Goal: Find specific page/section: Find specific page/section

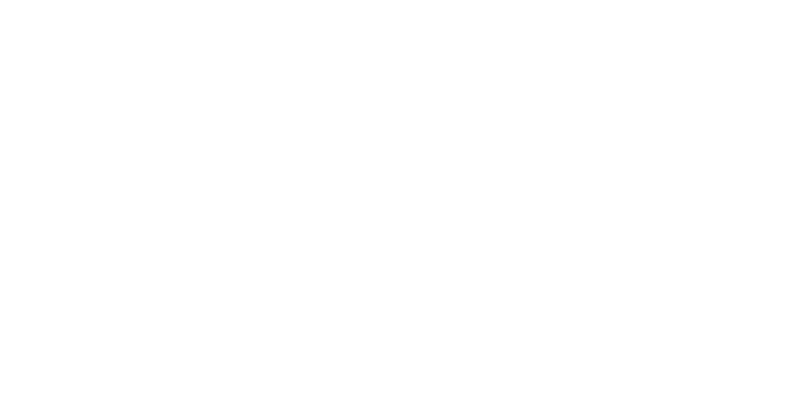
select select "Song"
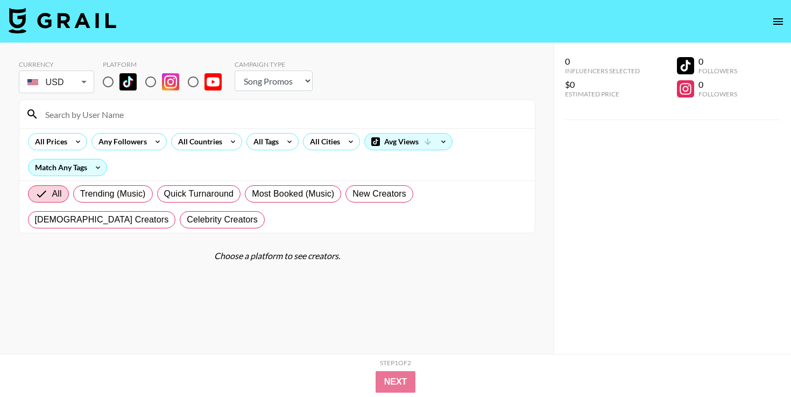
click at [107, 80] on input "radio" at bounding box center [108, 81] width 23 height 23
radio input "true"
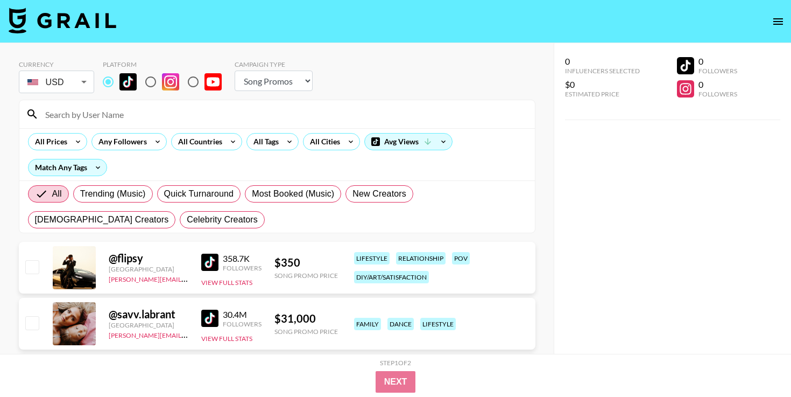
click at [125, 106] on input at bounding box center [284, 113] width 490 height 17
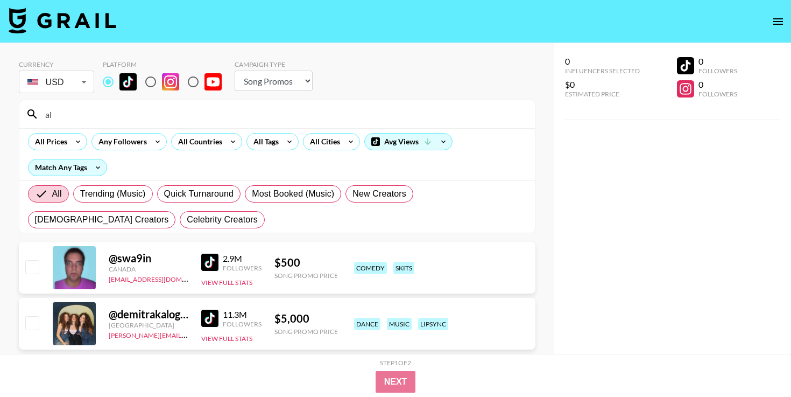
type input "a"
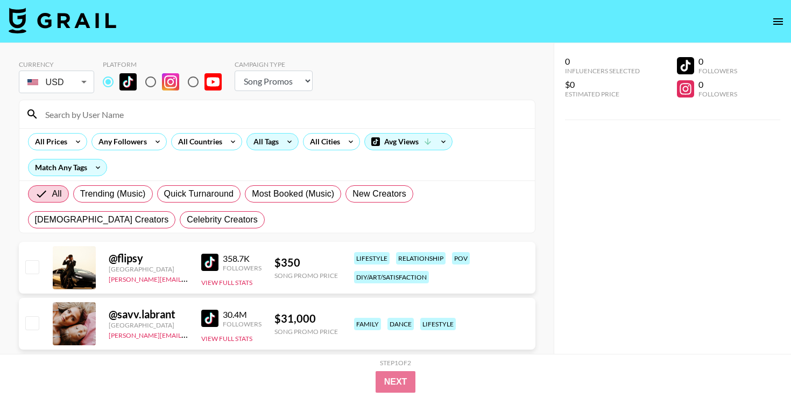
click at [272, 137] on div "All Tags" at bounding box center [264, 141] width 34 height 16
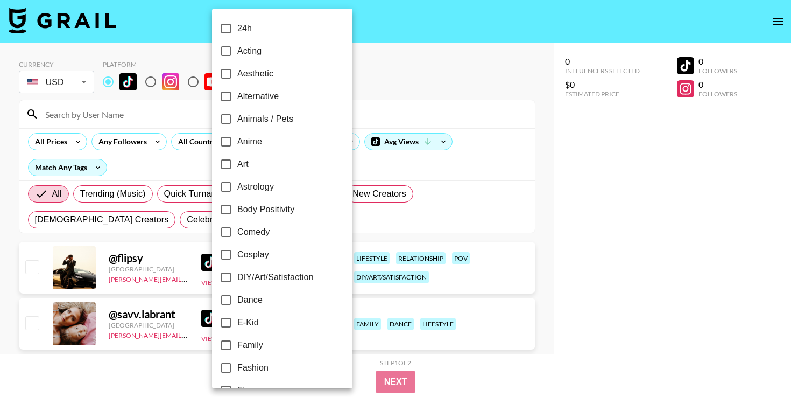
click at [278, 96] on span "Alternative" at bounding box center [257, 96] width 41 height 13
click at [237, 96] on input "Alternative" at bounding box center [226, 96] width 23 height 23
checkbox input "true"
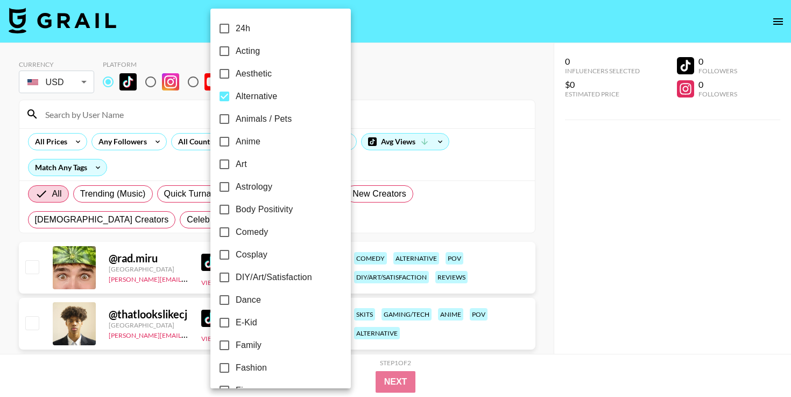
click at [695, 294] on div at bounding box center [395, 198] width 791 height 397
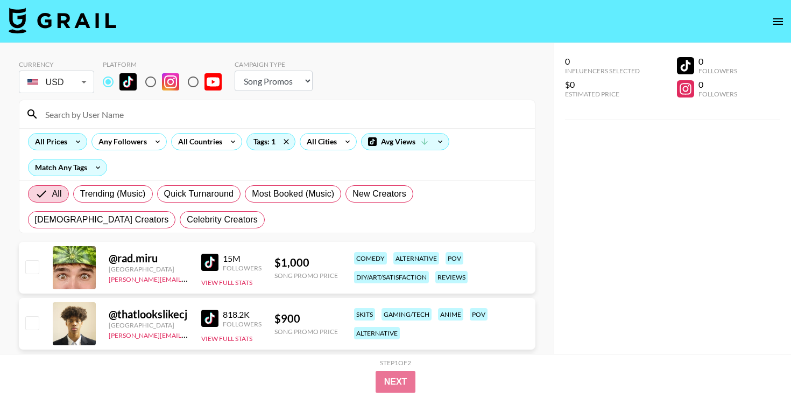
click at [69, 140] on icon at bounding box center [77, 141] width 17 height 16
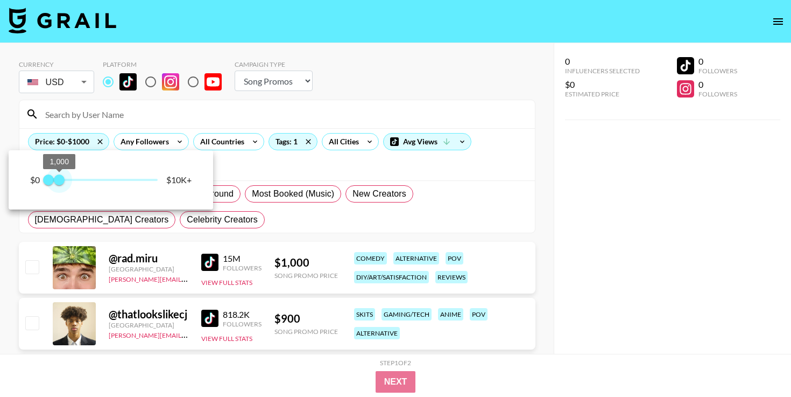
type input "750"
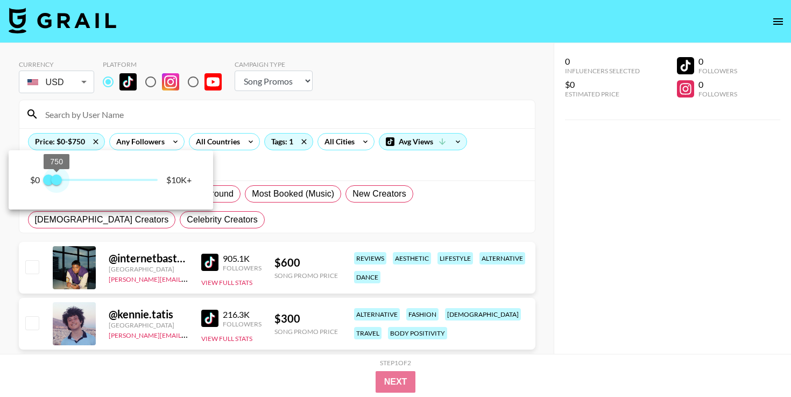
drag, startPoint x: 149, startPoint y: 178, endPoint x: 57, endPoint y: 172, distance: 92.2
click at [57, 174] on span "750" at bounding box center [56, 179] width 11 height 11
click at [567, 207] on div at bounding box center [395, 198] width 791 height 397
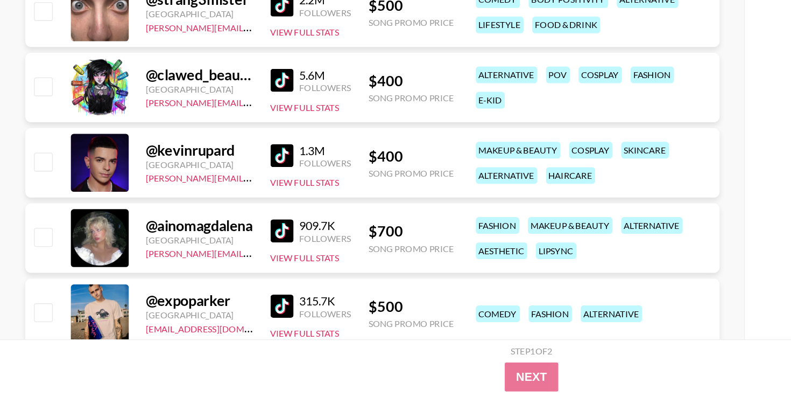
scroll to position [440, 0]
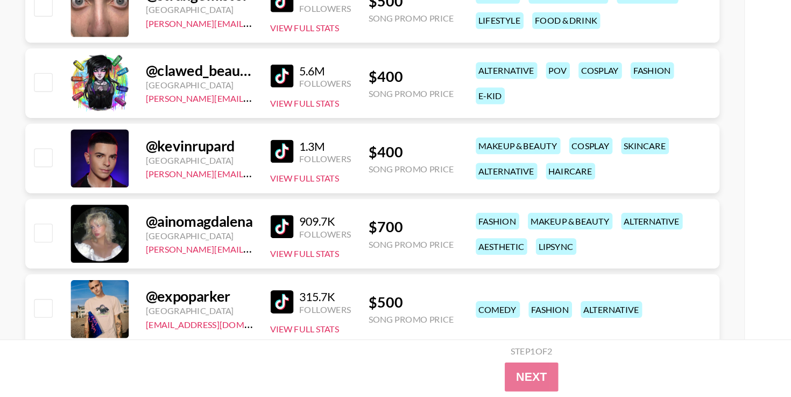
click at [213, 270] on img at bounding box center [209, 269] width 17 height 17
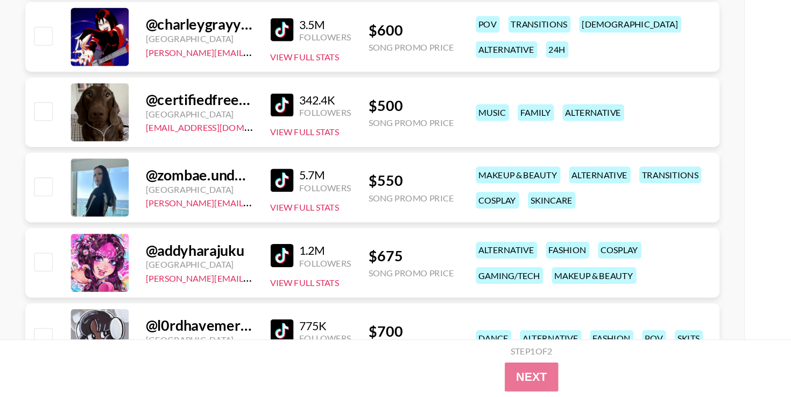
scroll to position [700, 0]
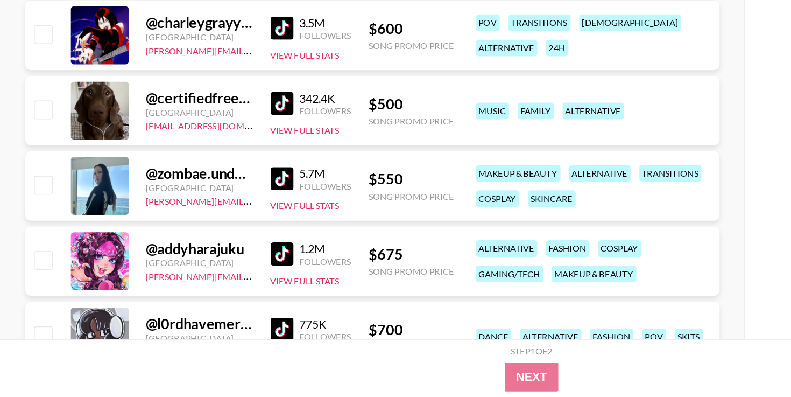
click at [217, 176] on img at bounding box center [209, 178] width 17 height 17
click at [221, 234] on link at bounding box center [212, 233] width 22 height 17
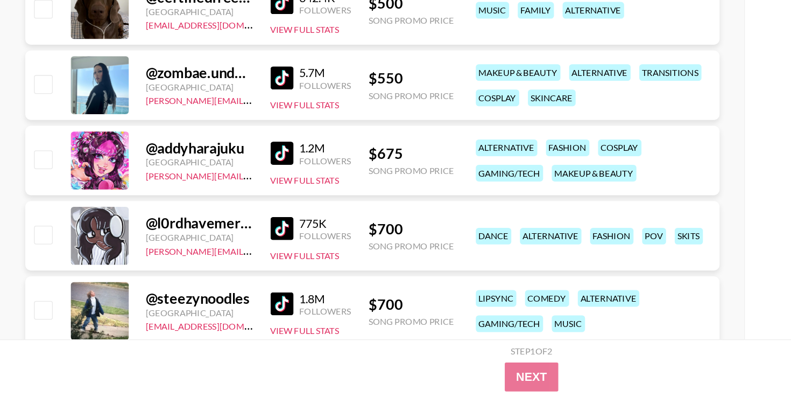
click at [212, 207] on img at bounding box center [209, 215] width 17 height 17
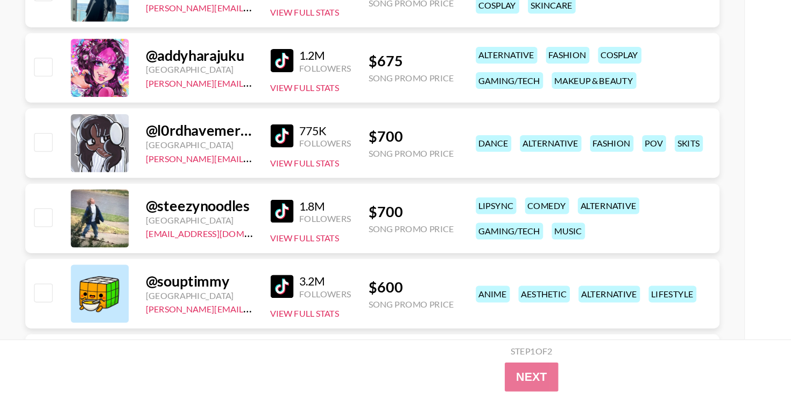
click at [208, 196] on img at bounding box center [209, 202] width 17 height 17
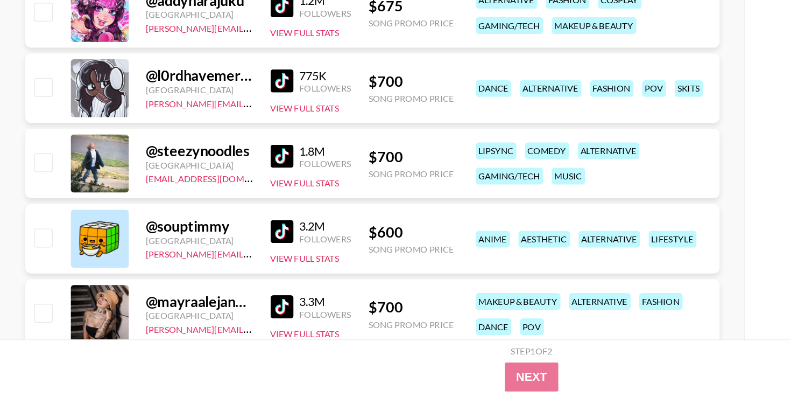
scroll to position [891, 0]
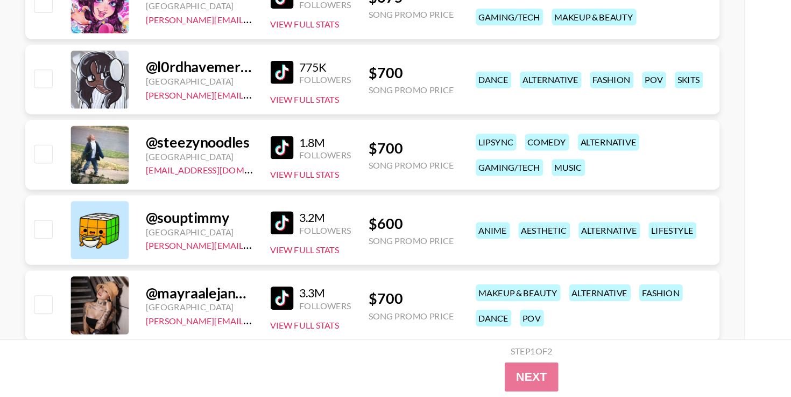
click at [209, 214] on img at bounding box center [209, 210] width 17 height 17
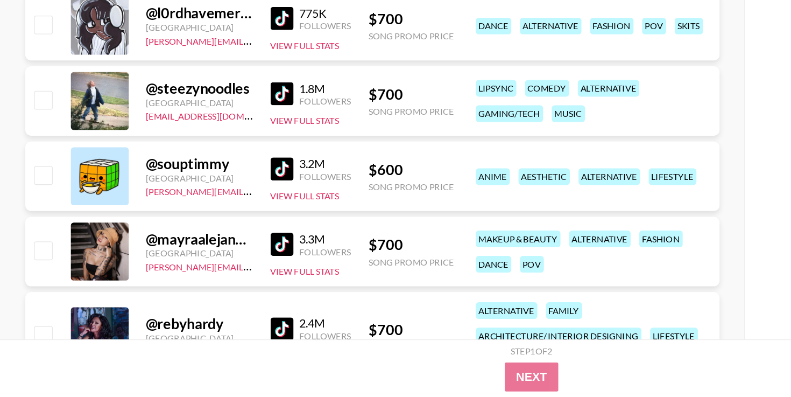
scroll to position [941, 0]
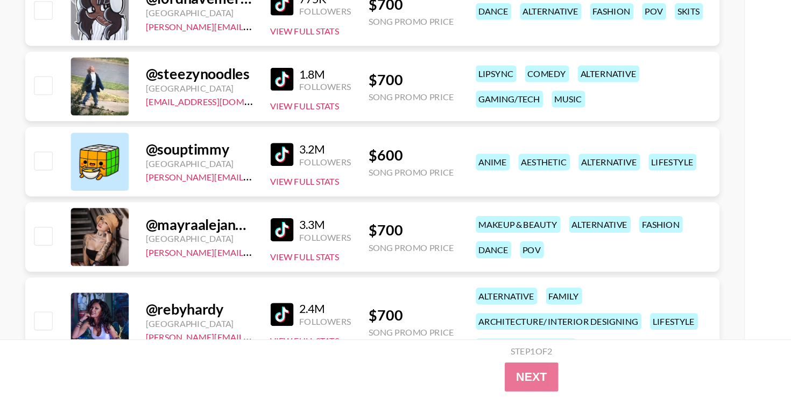
click at [223, 271] on div "3.3M" at bounding box center [242, 268] width 39 height 11
click at [229, 274] on div "Followers" at bounding box center [242, 278] width 39 height 8
click at [211, 274] on img at bounding box center [209, 272] width 17 height 17
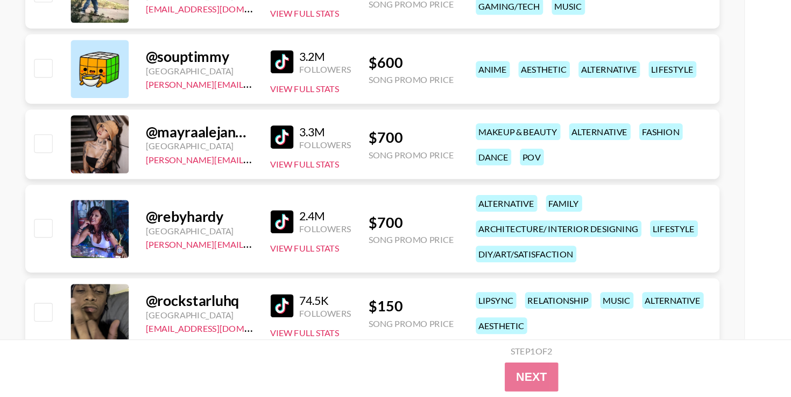
scroll to position [1020, 0]
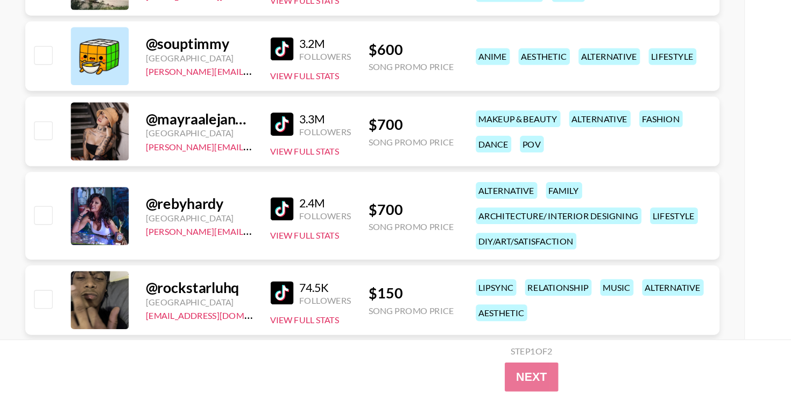
click at [209, 252] on img at bounding box center [209, 256] width 17 height 17
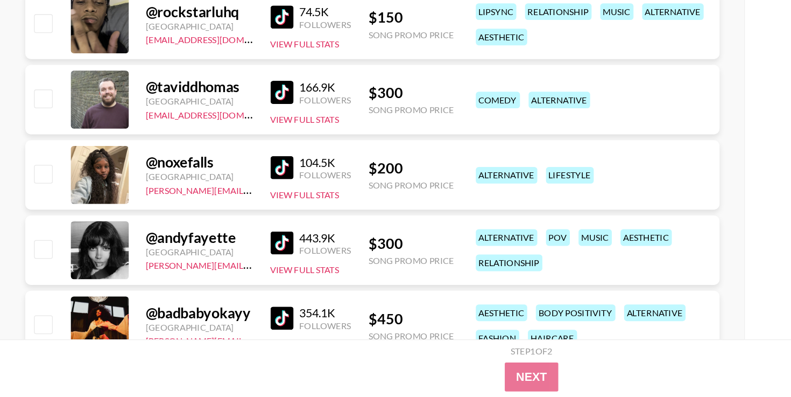
scroll to position [1224, 0]
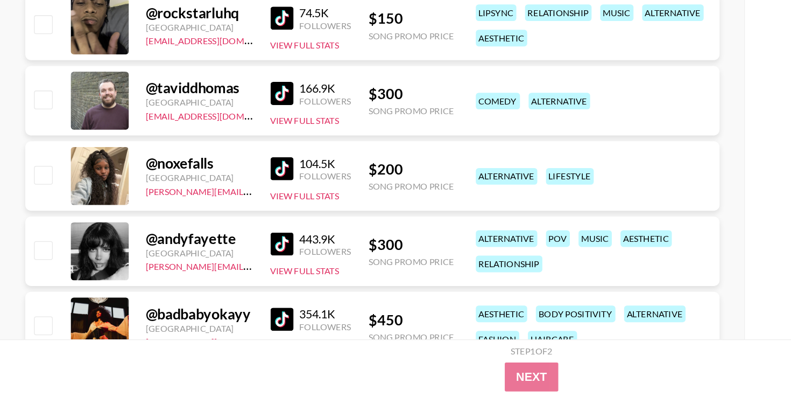
click at [207, 278] on img at bounding box center [209, 282] width 17 height 17
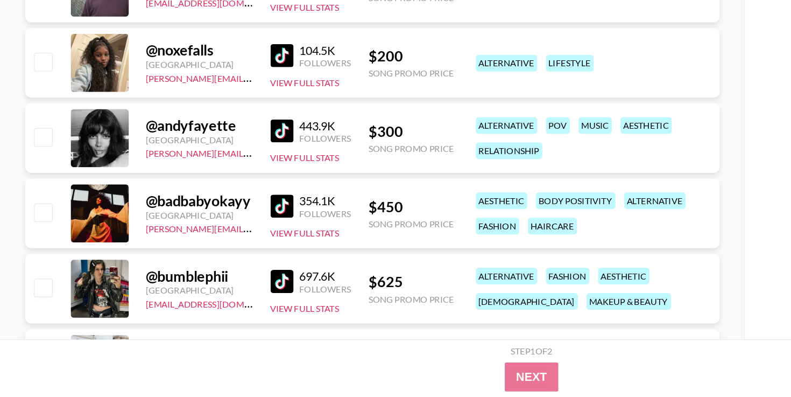
scroll to position [1309, 0]
click at [208, 255] on img at bounding box center [209, 253] width 17 height 17
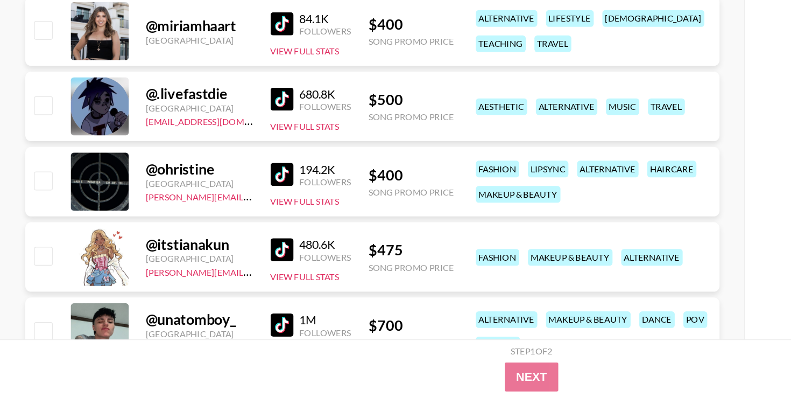
scroll to position [1558, 0]
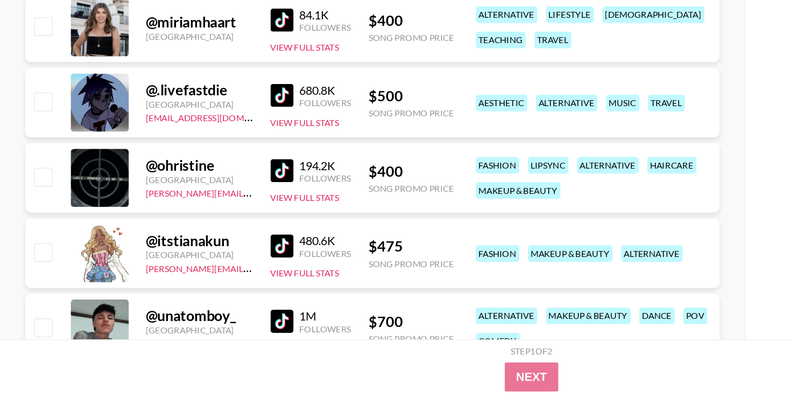
click at [213, 280] on img at bounding box center [209, 284] width 17 height 17
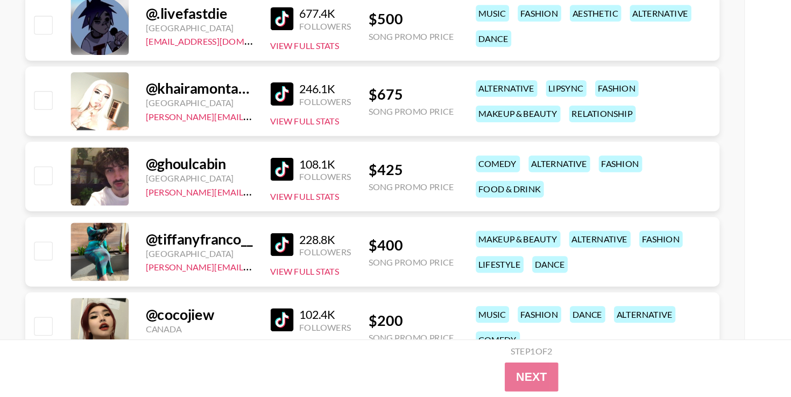
scroll to position [1951, 0]
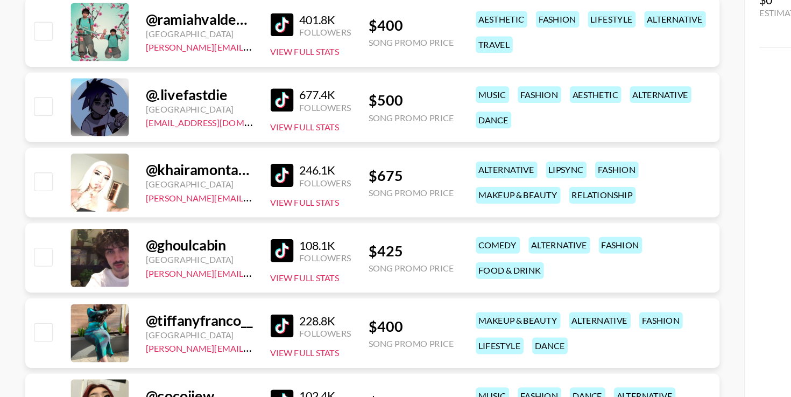
click at [214, 168] on img at bounding box center [209, 171] width 17 height 17
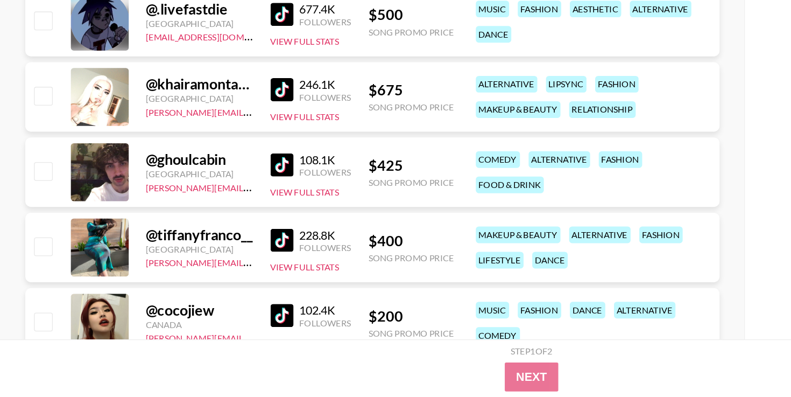
scroll to position [1966, 0]
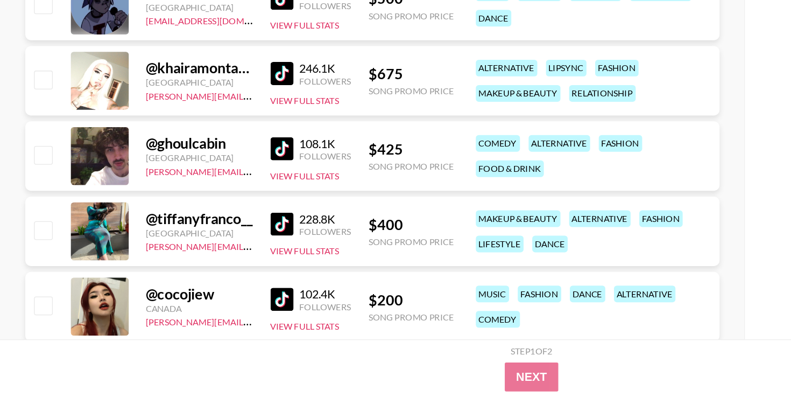
click at [216, 263] on img at bounding box center [209, 267] width 17 height 17
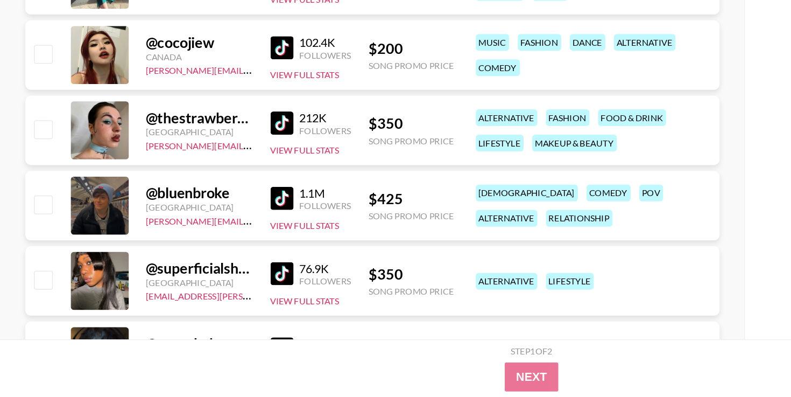
scroll to position [2156, 0]
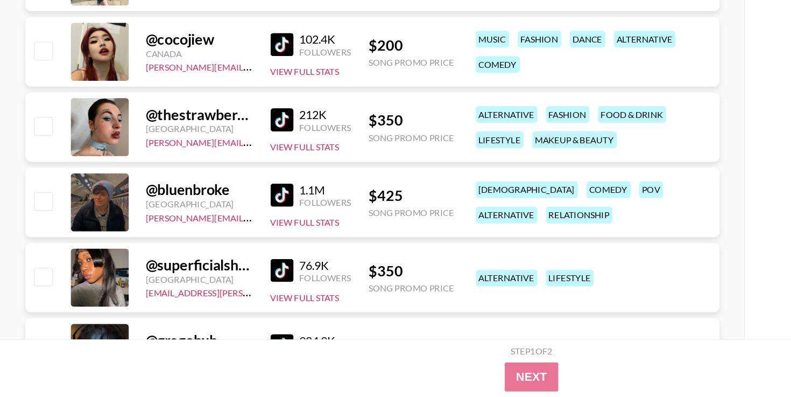
click at [213, 187] on img at bounding box center [209, 190] width 17 height 17
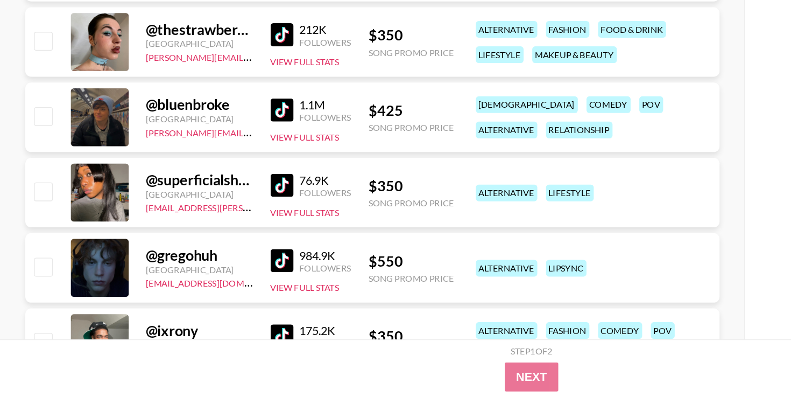
scroll to position [2236, 0]
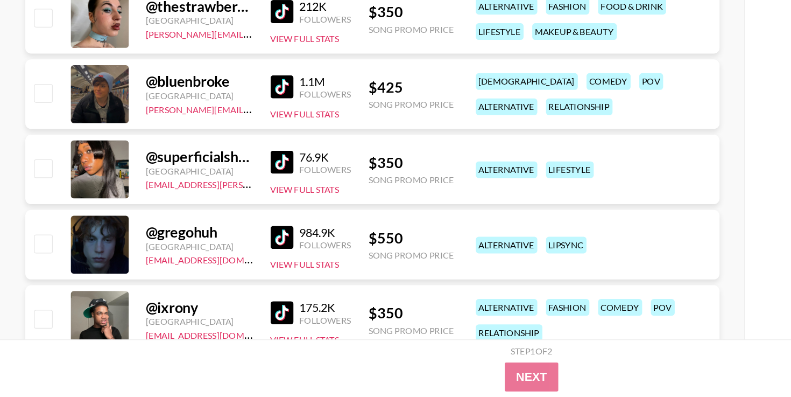
click at [202, 223] on img at bounding box center [209, 221] width 17 height 17
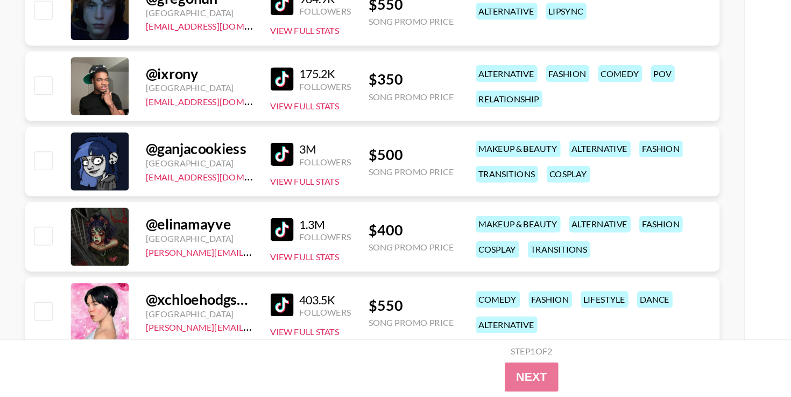
scroll to position [2414, 0]
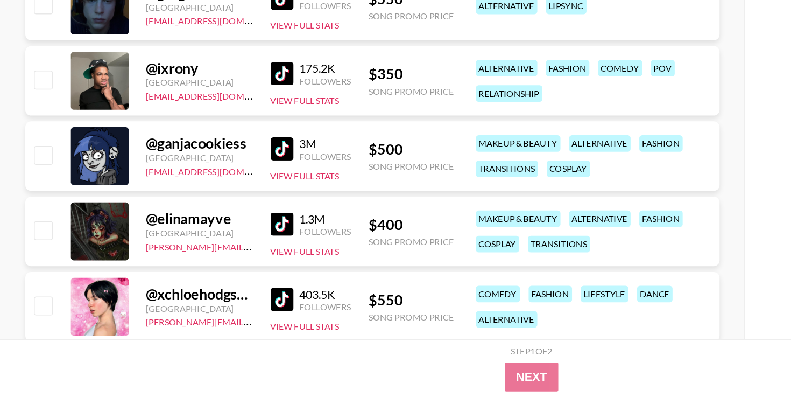
click at [207, 209] on img at bounding box center [209, 211] width 17 height 17
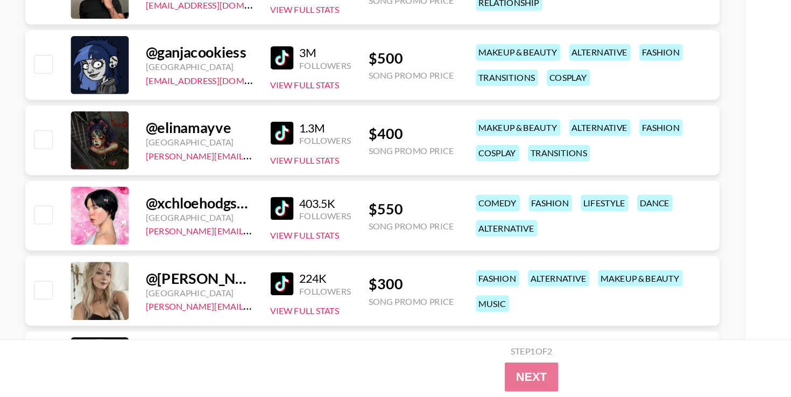
scroll to position [2482, 0]
click at [211, 262] on img at bounding box center [209, 256] width 17 height 17
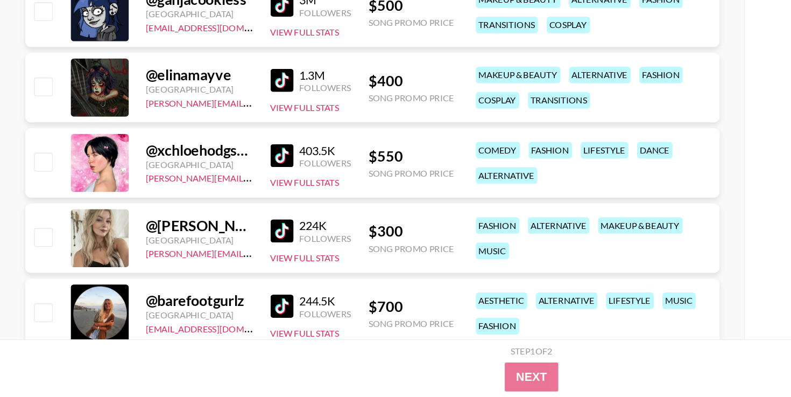
click at [209, 271] on img at bounding box center [209, 272] width 17 height 17
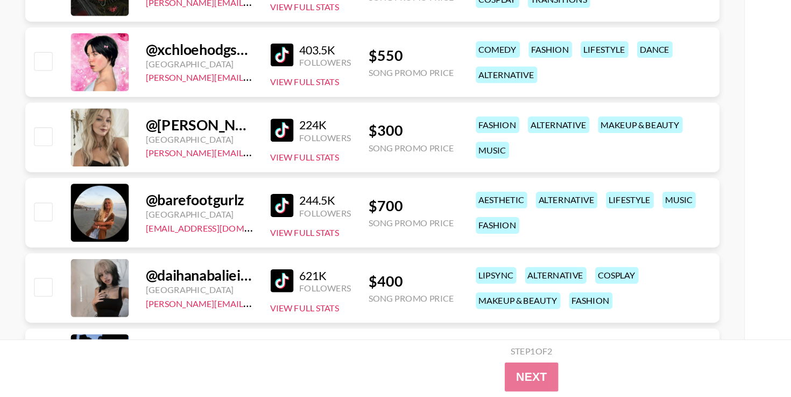
scroll to position [2611, 0]
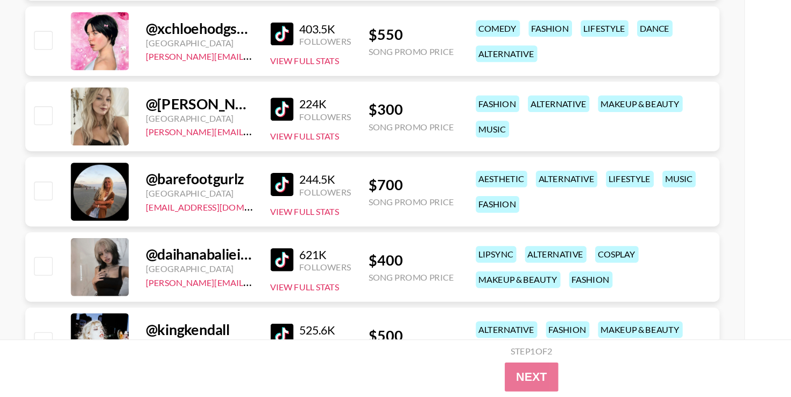
click at [206, 238] on img at bounding box center [209, 238] width 17 height 17
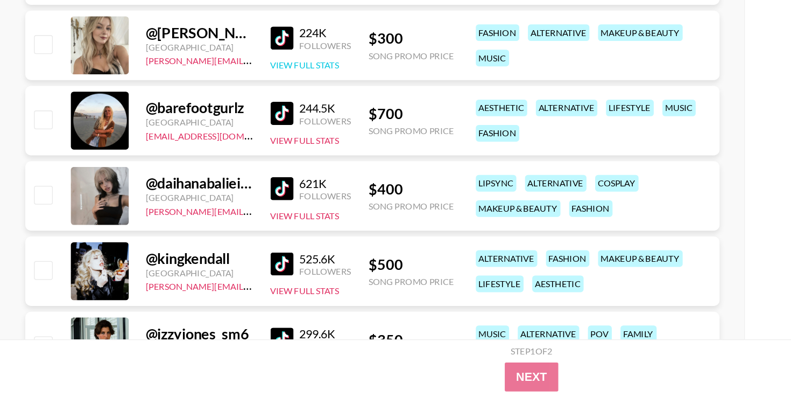
scroll to position [2672, 0]
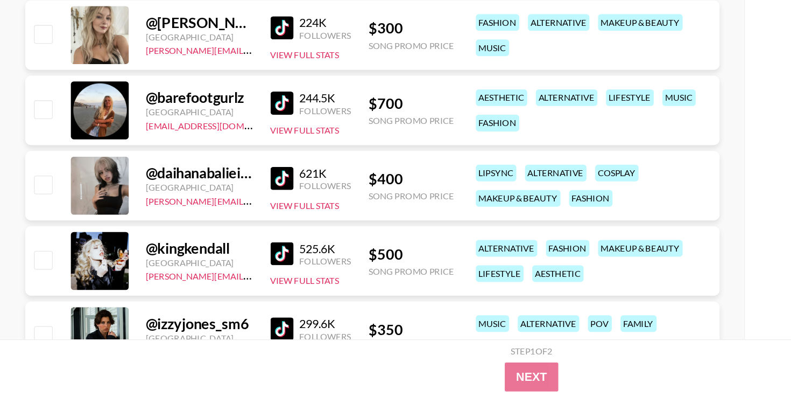
click at [209, 240] on img at bounding box center [209, 233] width 17 height 17
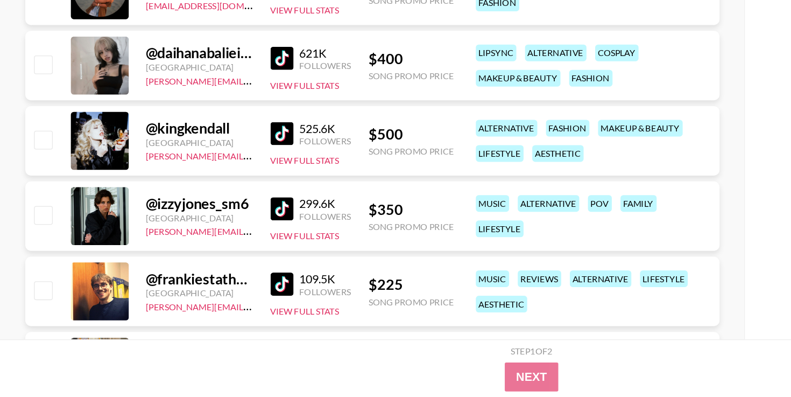
scroll to position [2760, 0]
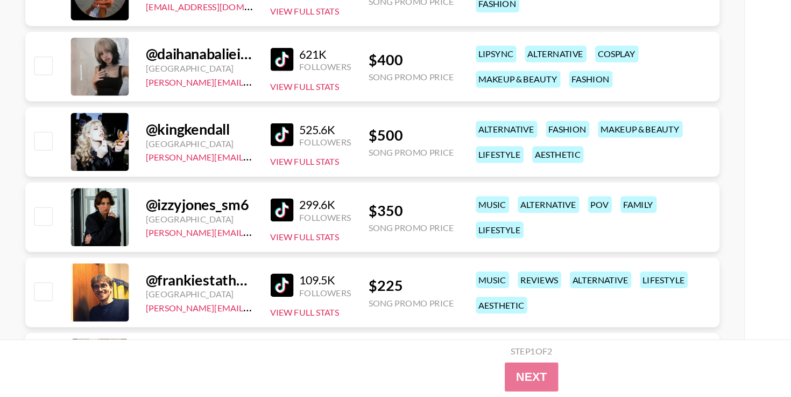
click at [210, 201] on img at bounding box center [209, 201] width 17 height 17
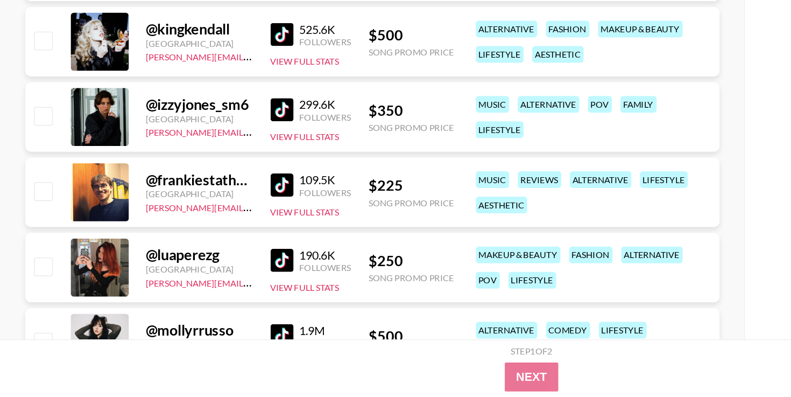
click at [204, 292] on img at bounding box center [209, 294] width 17 height 17
click at [209, 290] on img at bounding box center [209, 294] width 17 height 17
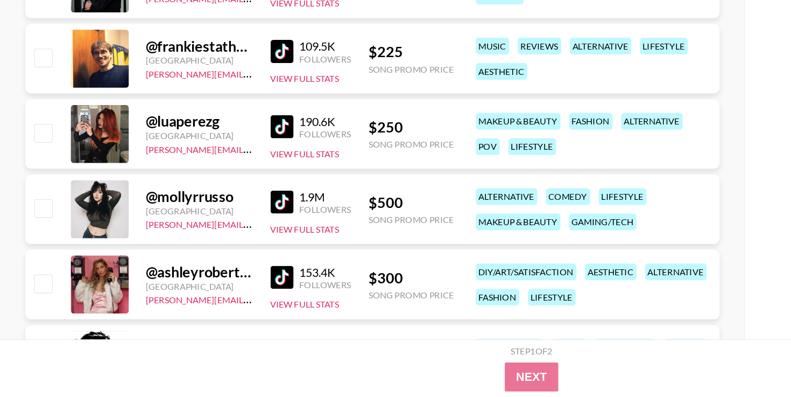
scroll to position [2935, 0]
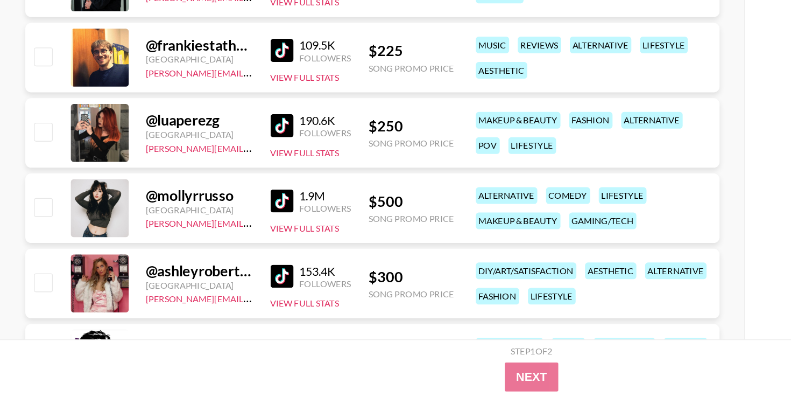
click at [210, 248] on img at bounding box center [209, 250] width 17 height 17
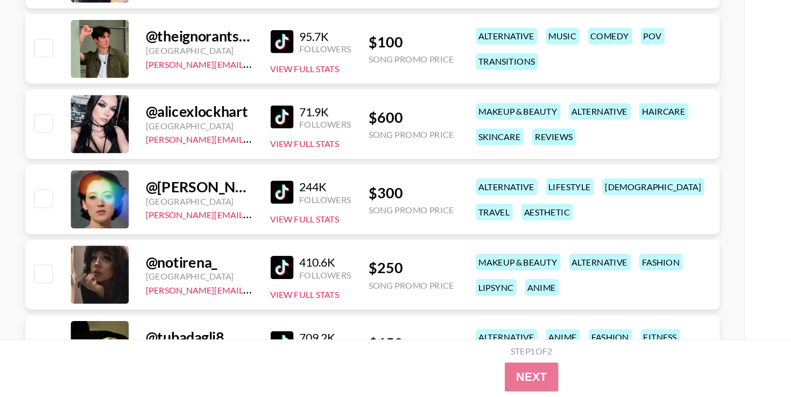
scroll to position [3502, 0]
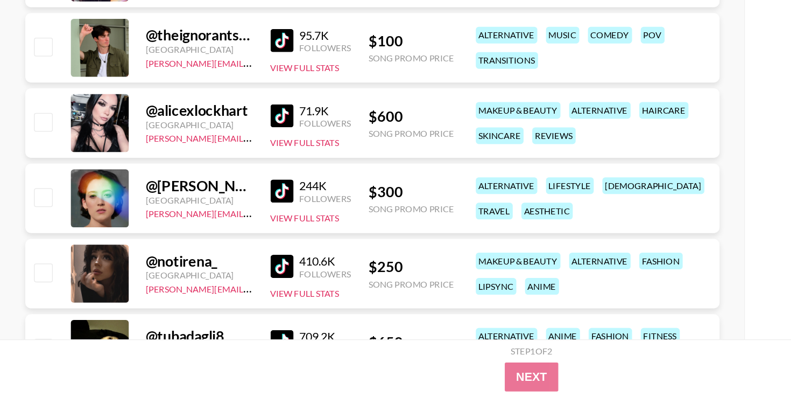
click at [206, 194] on img at bounding box center [209, 187] width 17 height 17
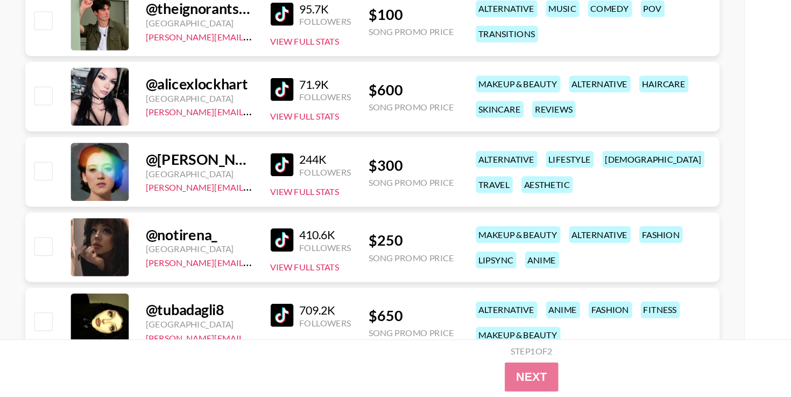
scroll to position [3521, 0]
click at [210, 226] on img at bounding box center [209, 223] width 17 height 17
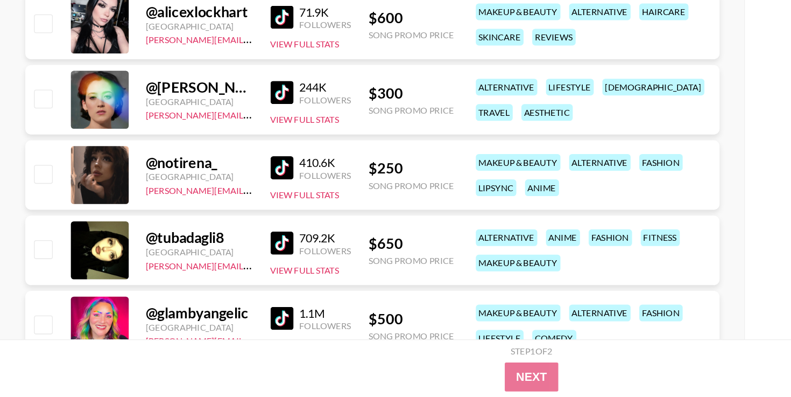
click at [204, 224] on img at bounding box center [209, 225] width 17 height 17
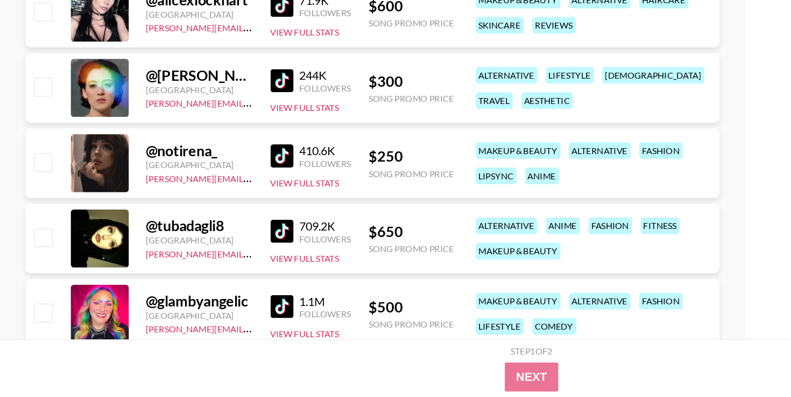
scroll to position [3592, 0]
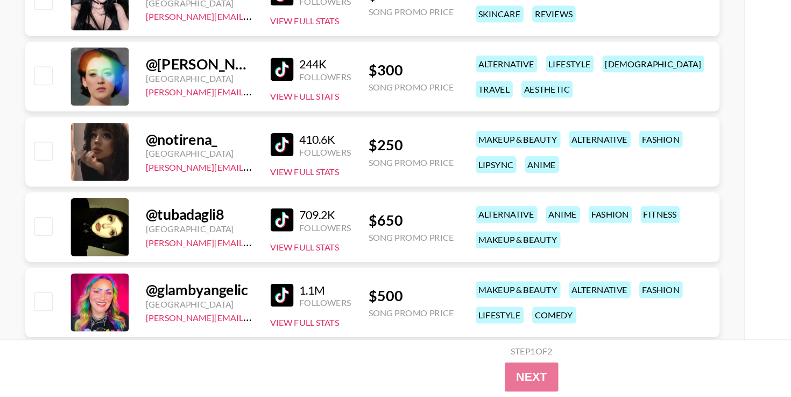
click at [212, 259] on img at bounding box center [209, 264] width 17 height 17
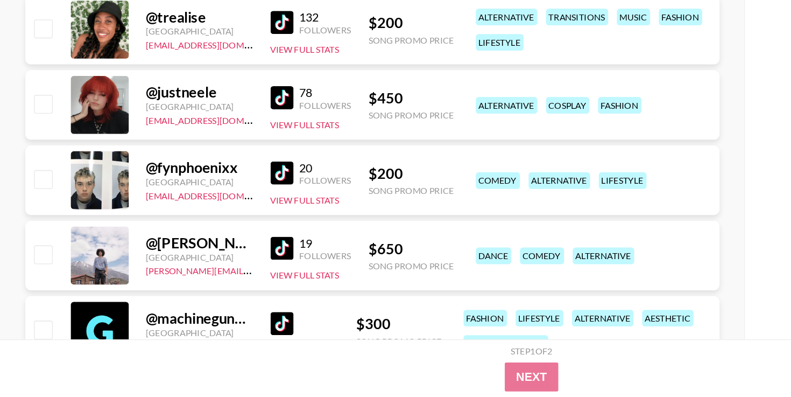
scroll to position [3912, 0]
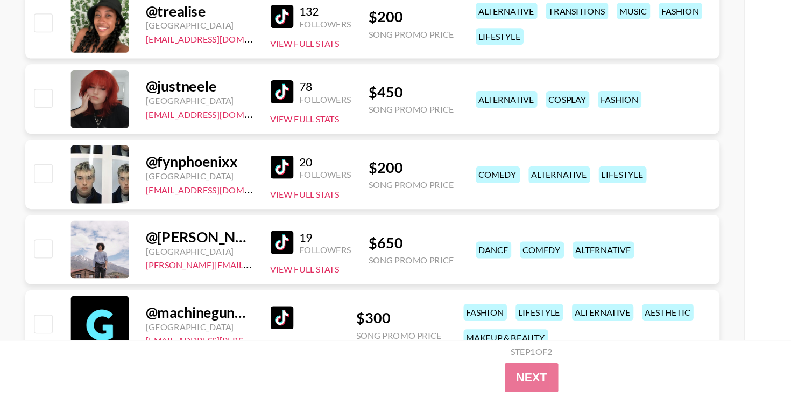
click at [218, 161] on img at bounding box center [209, 168] width 17 height 17
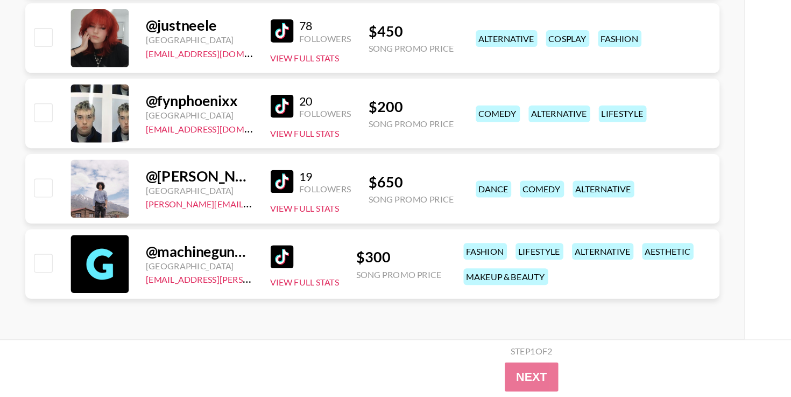
click at [209, 172] on img at bounding box center [209, 180] width 17 height 17
click at [210, 232] on img at bounding box center [209, 236] width 17 height 17
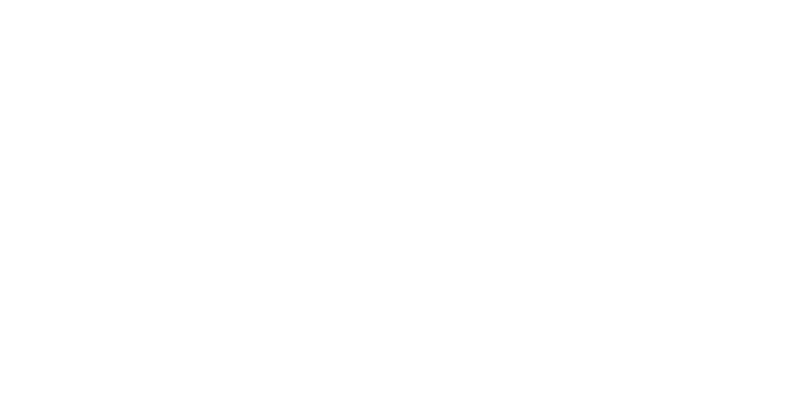
select select "Song"
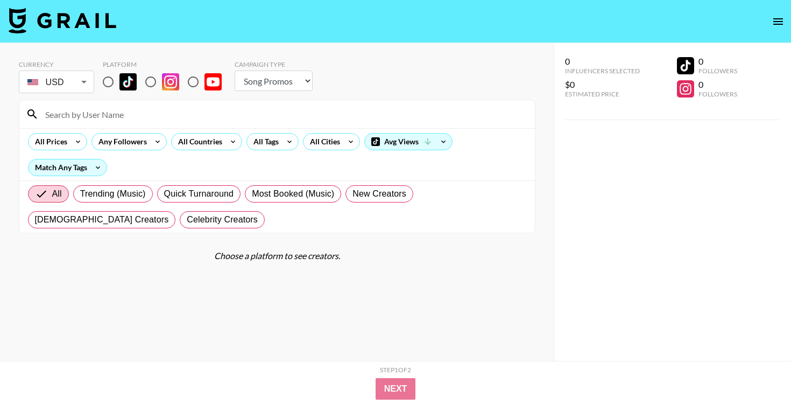
scroll to position [43, 0]
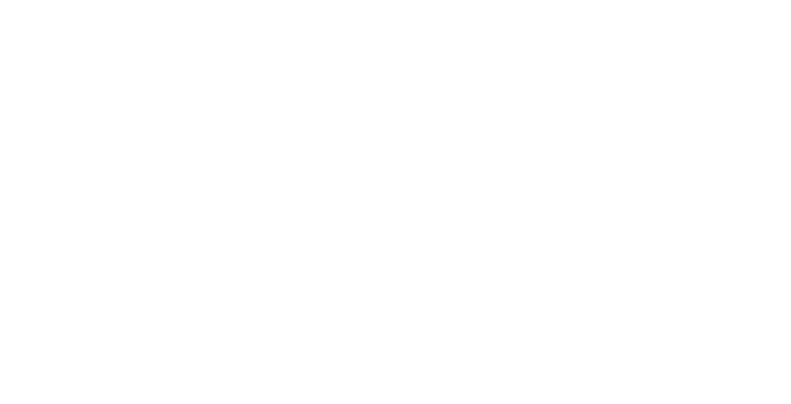
select select "Song"
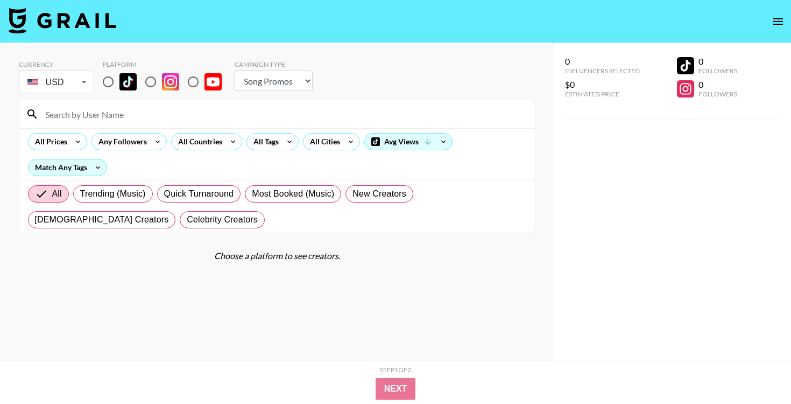
click at [112, 83] on input "radio" at bounding box center [108, 81] width 23 height 23
radio input "true"
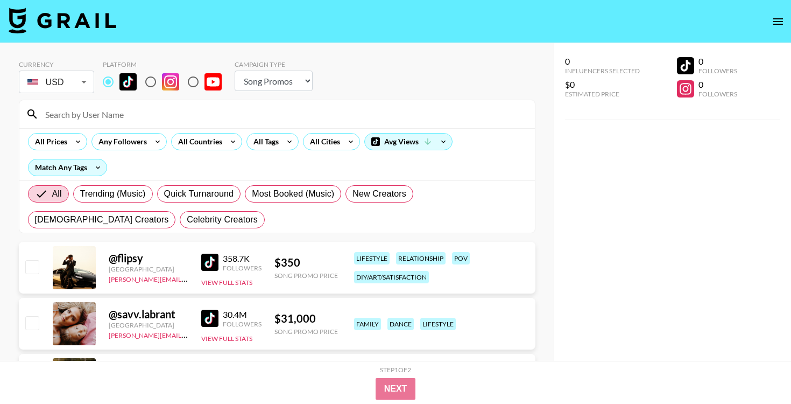
click at [216, 122] on input at bounding box center [284, 113] width 490 height 17
click at [287, 143] on icon at bounding box center [289, 141] width 17 height 16
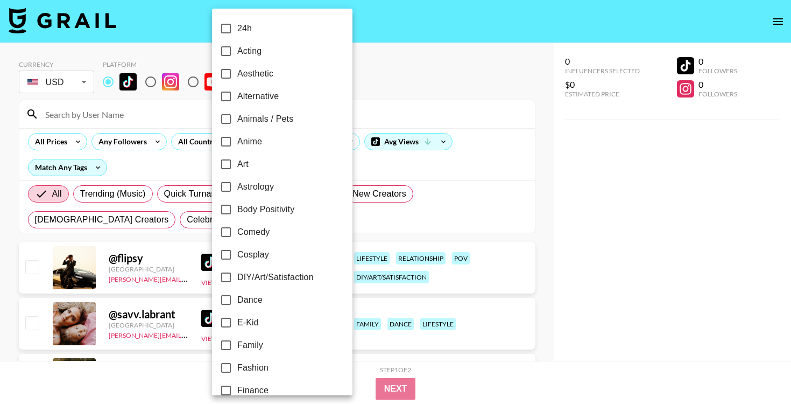
click at [280, 94] on label "Alternative" at bounding box center [275, 96] width 121 height 23
click at [237, 94] on input "Alternative" at bounding box center [226, 96] width 23 height 23
checkbox input "true"
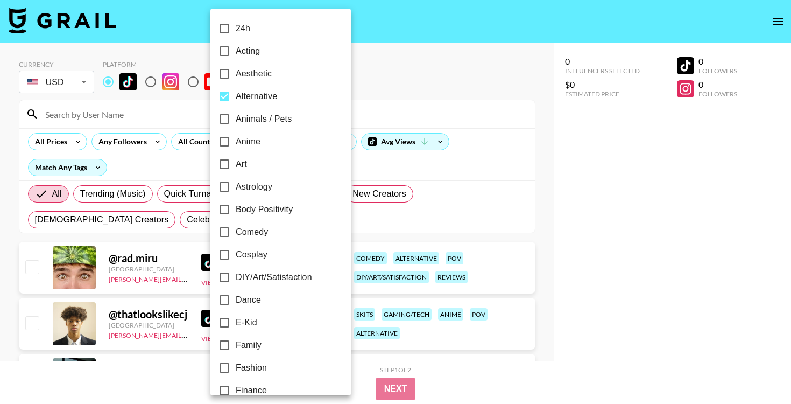
click at [554, 174] on div at bounding box center [395, 202] width 791 height 404
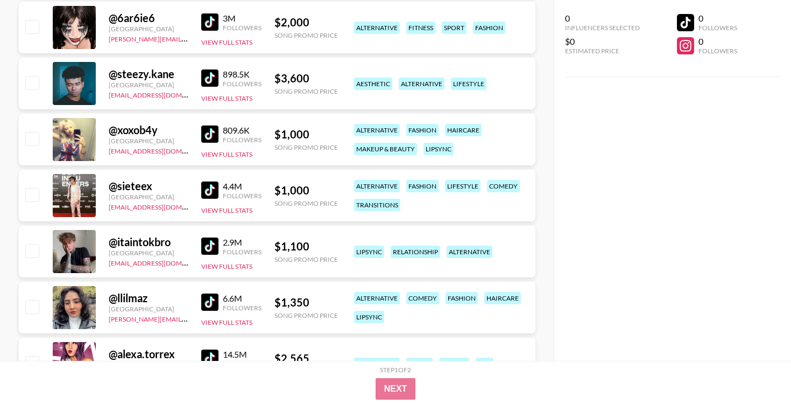
scroll to position [12, 0]
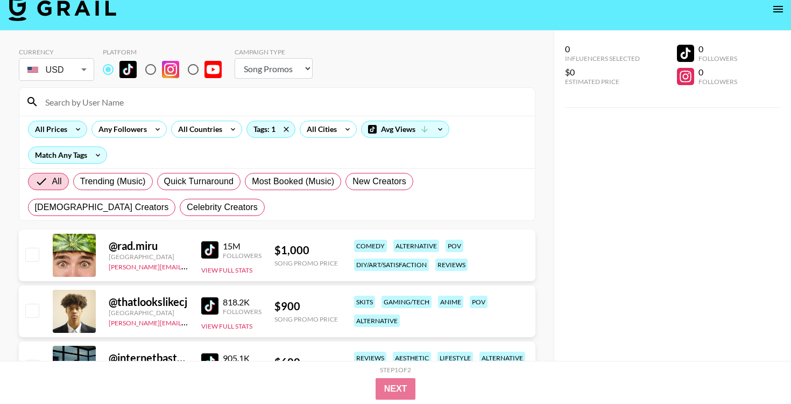
click at [76, 126] on icon at bounding box center [77, 129] width 17 height 16
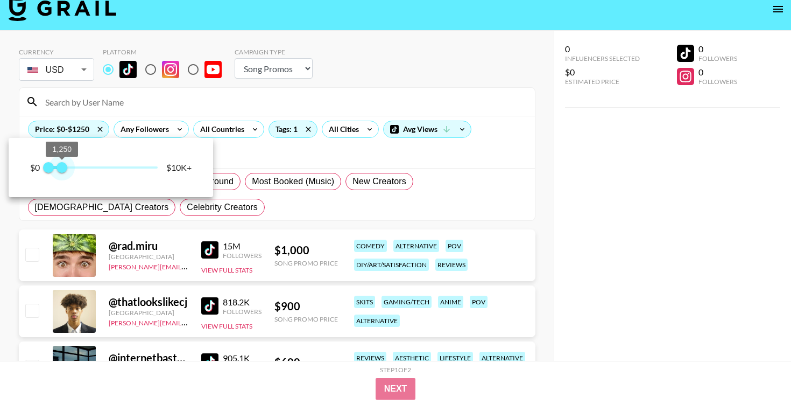
type input "750"
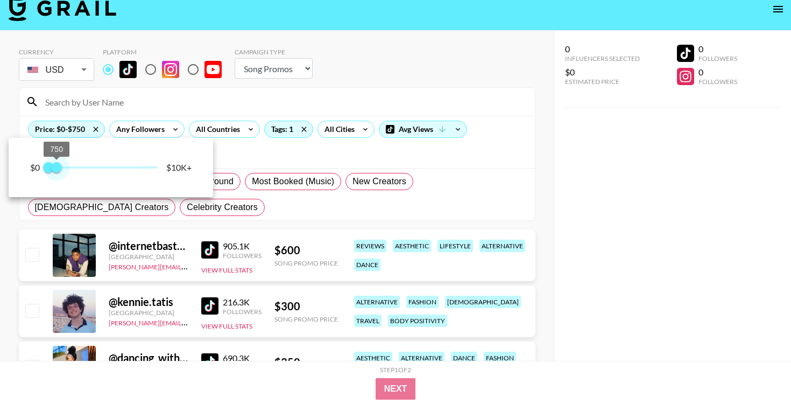
drag, startPoint x: 161, startPoint y: 164, endPoint x: 58, endPoint y: 163, distance: 103.3
click at [58, 163] on span "750" at bounding box center [56, 167] width 11 height 11
click at [496, 202] on div at bounding box center [395, 202] width 791 height 404
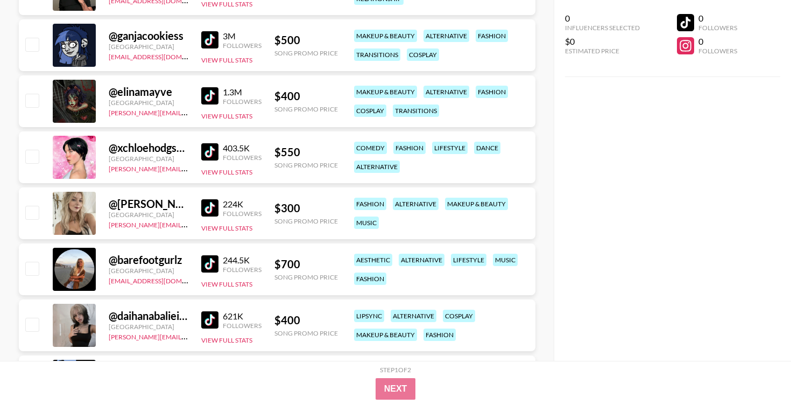
scroll to position [2595, 0]
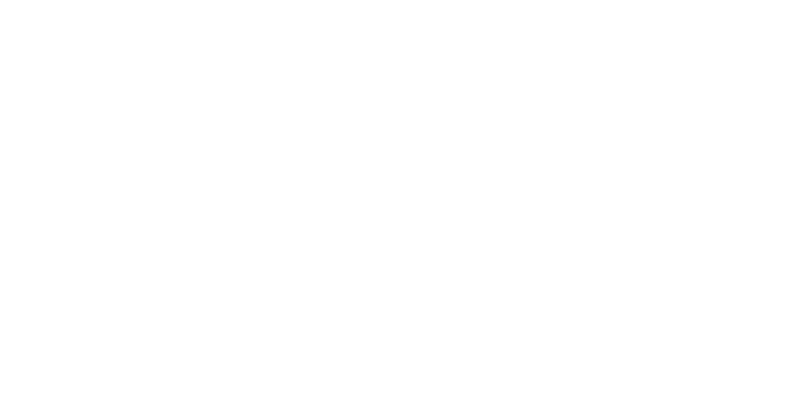
select select "Song"
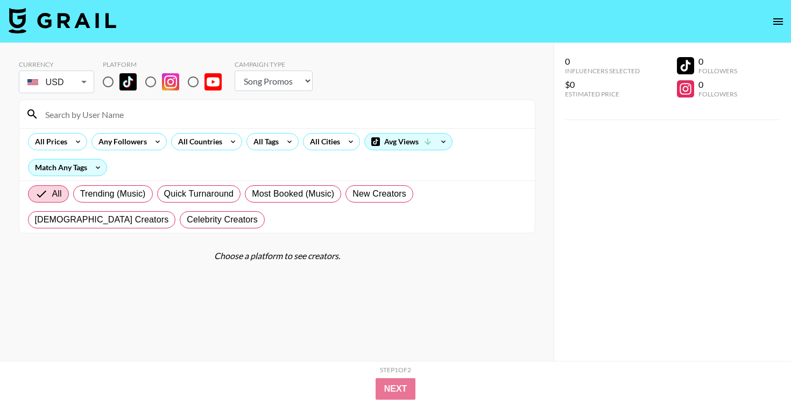
click at [232, 114] on input at bounding box center [284, 113] width 490 height 17
paste input "@monstra0.3"
type input "@monstra0.3"
click at [107, 84] on input "radio" at bounding box center [108, 81] width 23 height 23
radio input "true"
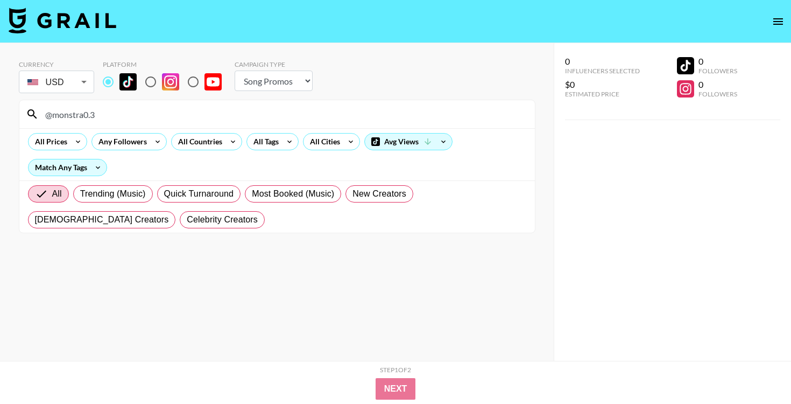
click at [155, 117] on input "@monstra0.3" at bounding box center [284, 113] width 490 height 17
